Goal: Information Seeking & Learning: Understand process/instructions

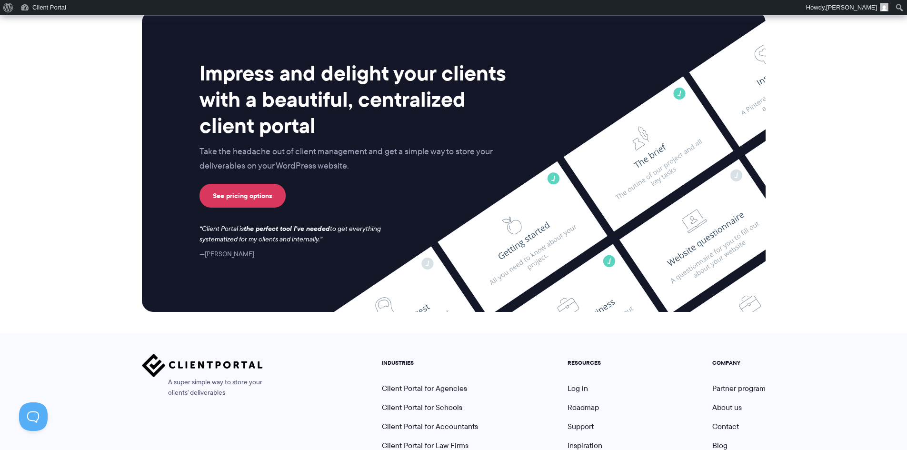
scroll to position [3943, 0]
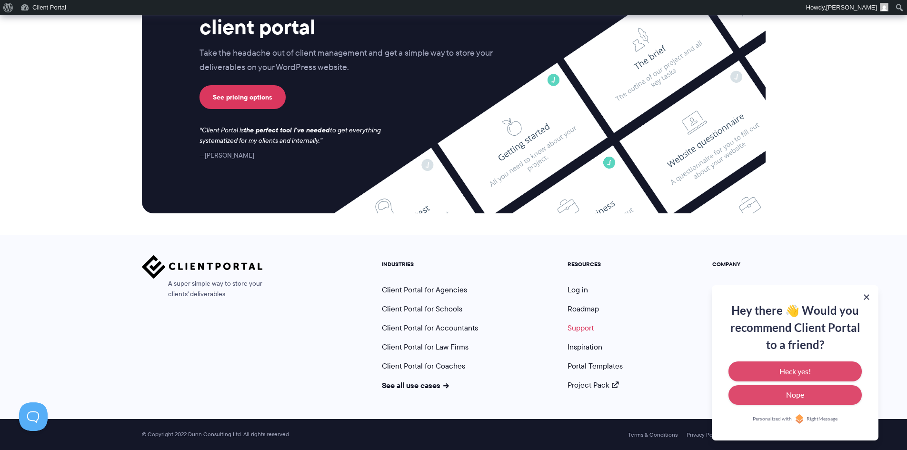
click at [582, 329] on link "Support" at bounding box center [581, 327] width 26 height 11
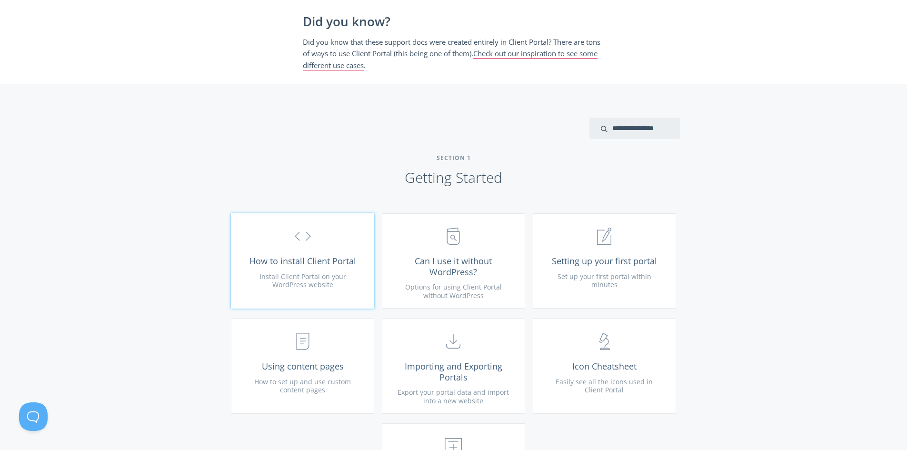
scroll to position [238, 0]
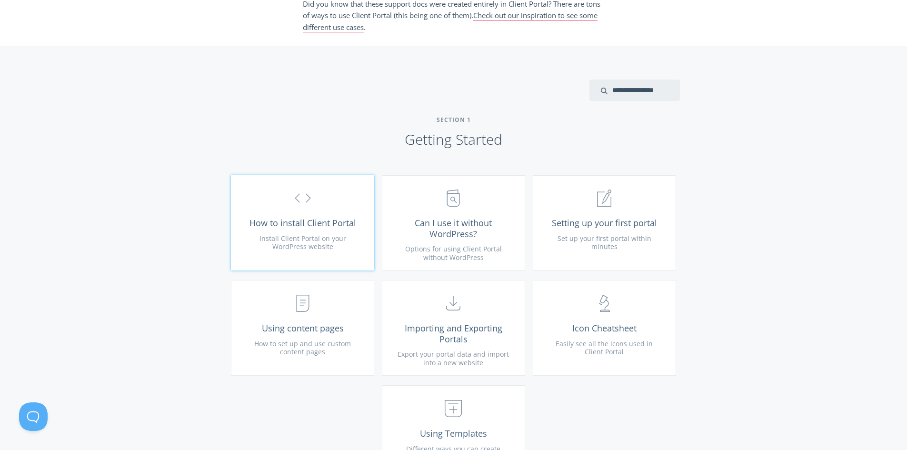
click at [298, 236] on span "Install Client Portal on your WordPress website" at bounding box center [303, 243] width 87 height 18
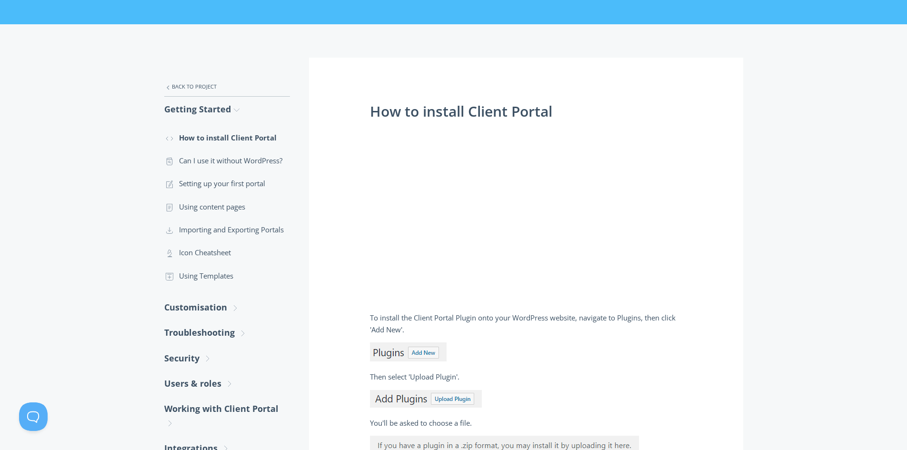
scroll to position [95, 0]
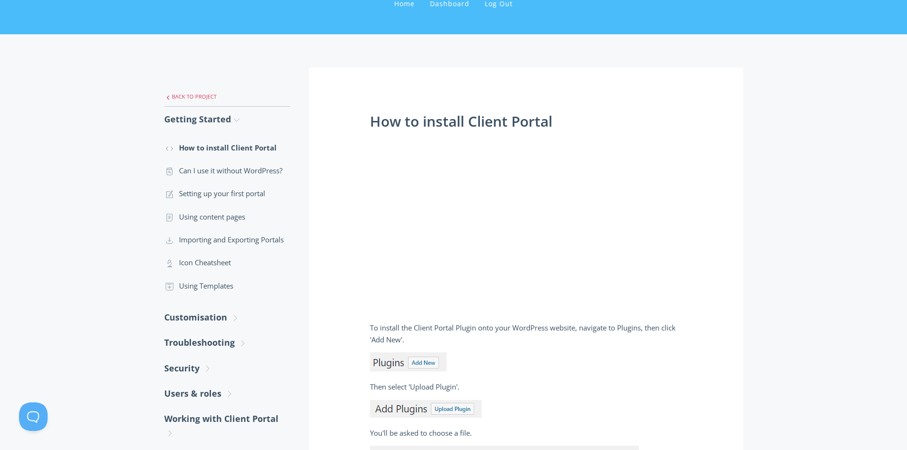
click at [184, 94] on link ".st0{fill:none;stroke:#000000;stroke-width:2;stroke-miterlimit:10;} Untitled-27…" at bounding box center [227, 97] width 126 height 20
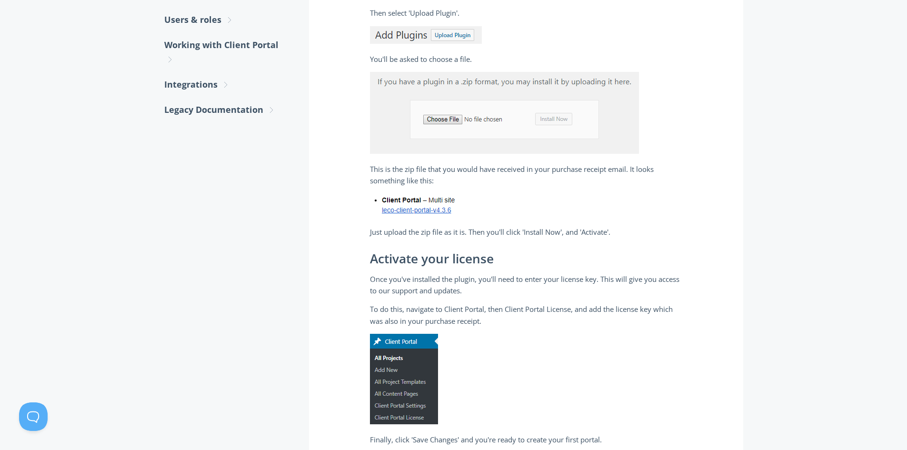
scroll to position [476, 0]
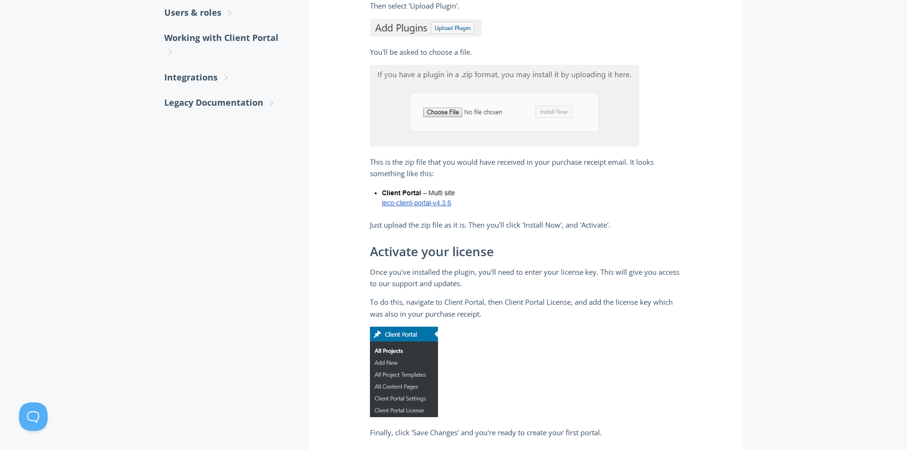
click at [412, 225] on p "Just upload the zip file as it is. Then you'll click 'Install Now', and 'Activa…" at bounding box center [526, 224] width 312 height 11
click at [415, 203] on img at bounding box center [416, 198] width 92 height 23
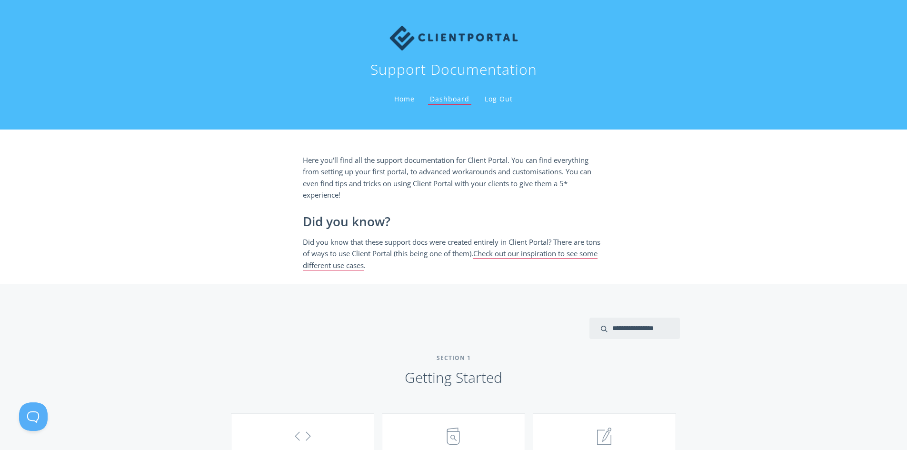
click at [414, 98] on link "Home" at bounding box center [404, 98] width 24 height 9
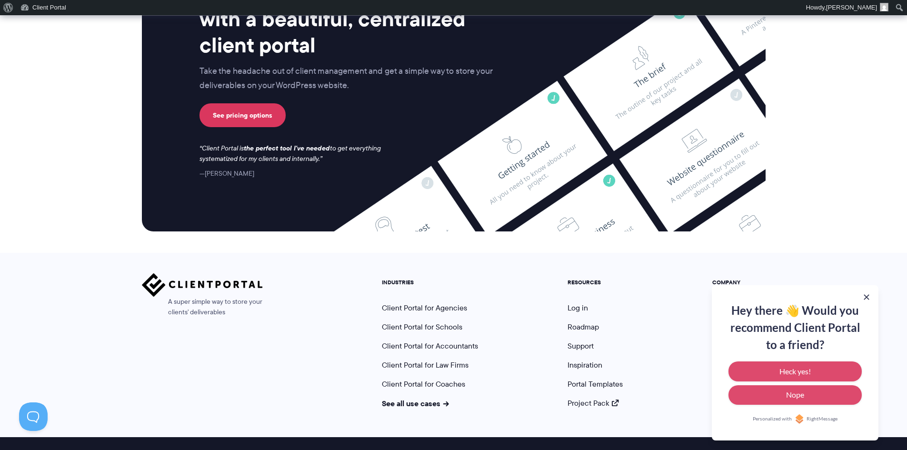
scroll to position [3943, 0]
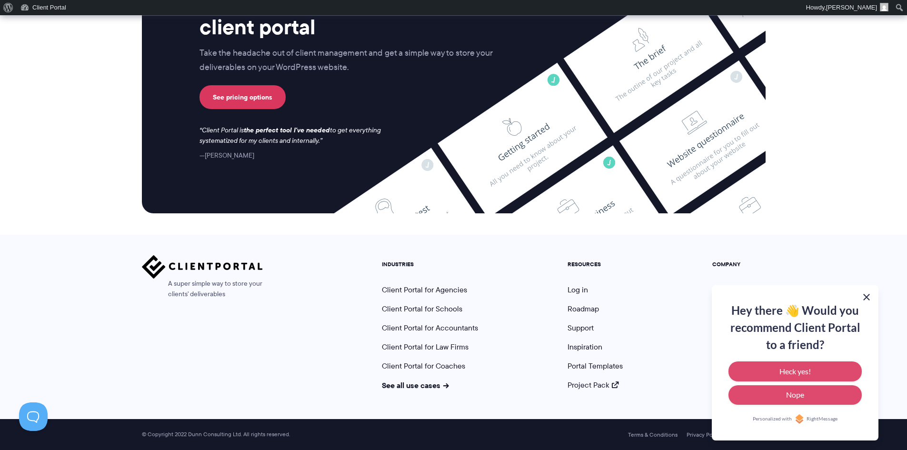
click at [867, 299] on button at bounding box center [866, 296] width 11 height 11
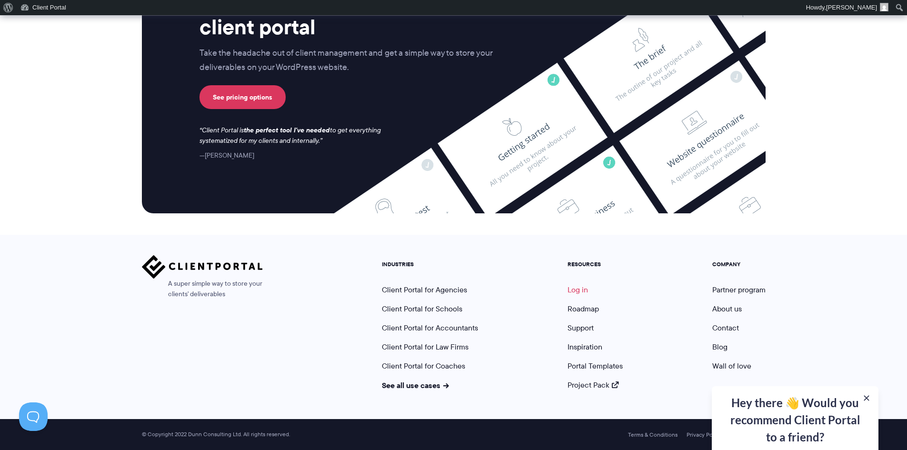
click at [577, 290] on link "Log in" at bounding box center [578, 289] width 20 height 11
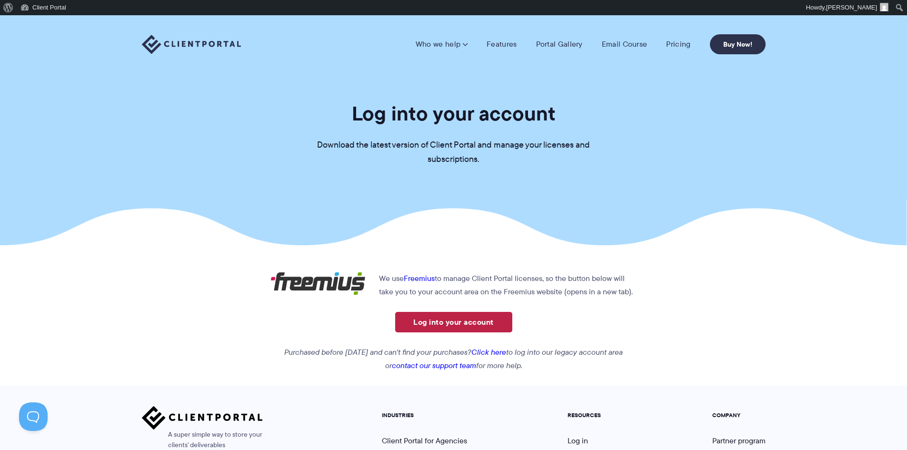
click at [477, 321] on link "Log into your account" at bounding box center [453, 322] width 117 height 20
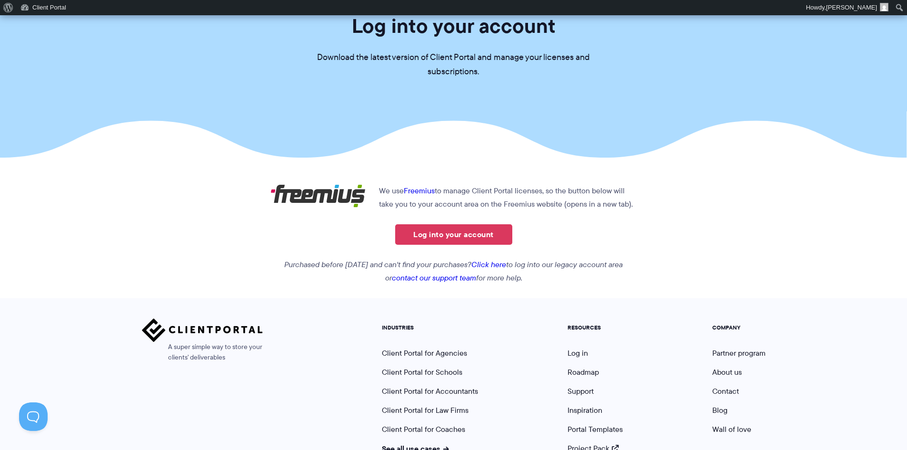
scroll to position [143, 0]
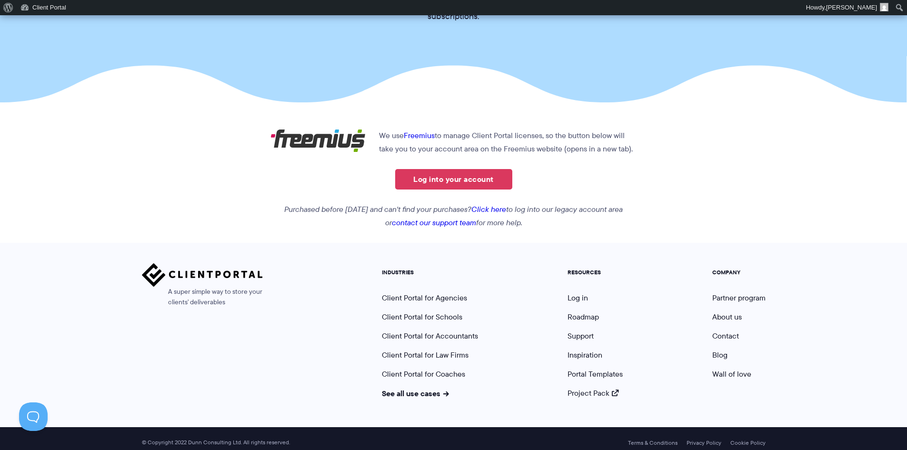
click at [416, 224] on link "contact our support team" at bounding box center [434, 222] width 84 height 11
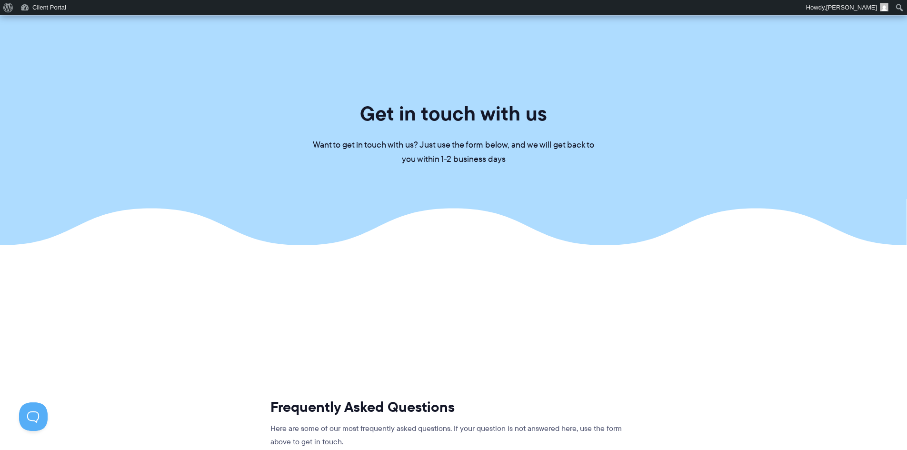
scroll to position [48, 0]
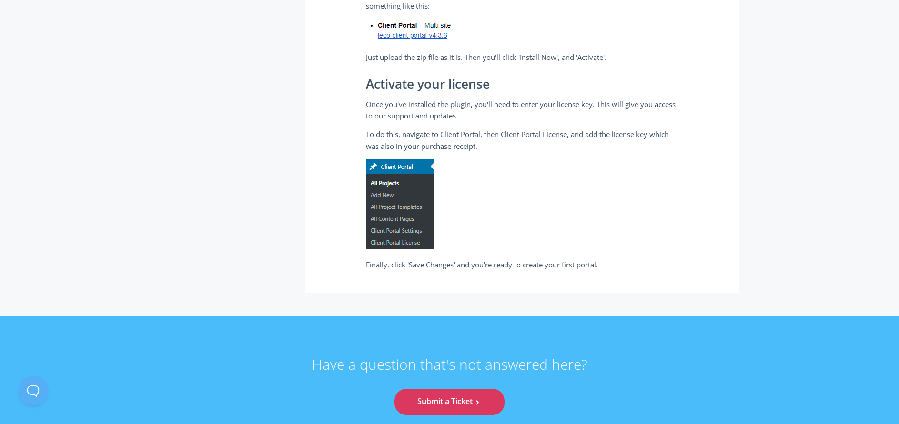
scroll to position [667, 0]
